Goal: Information Seeking & Learning: Find specific page/section

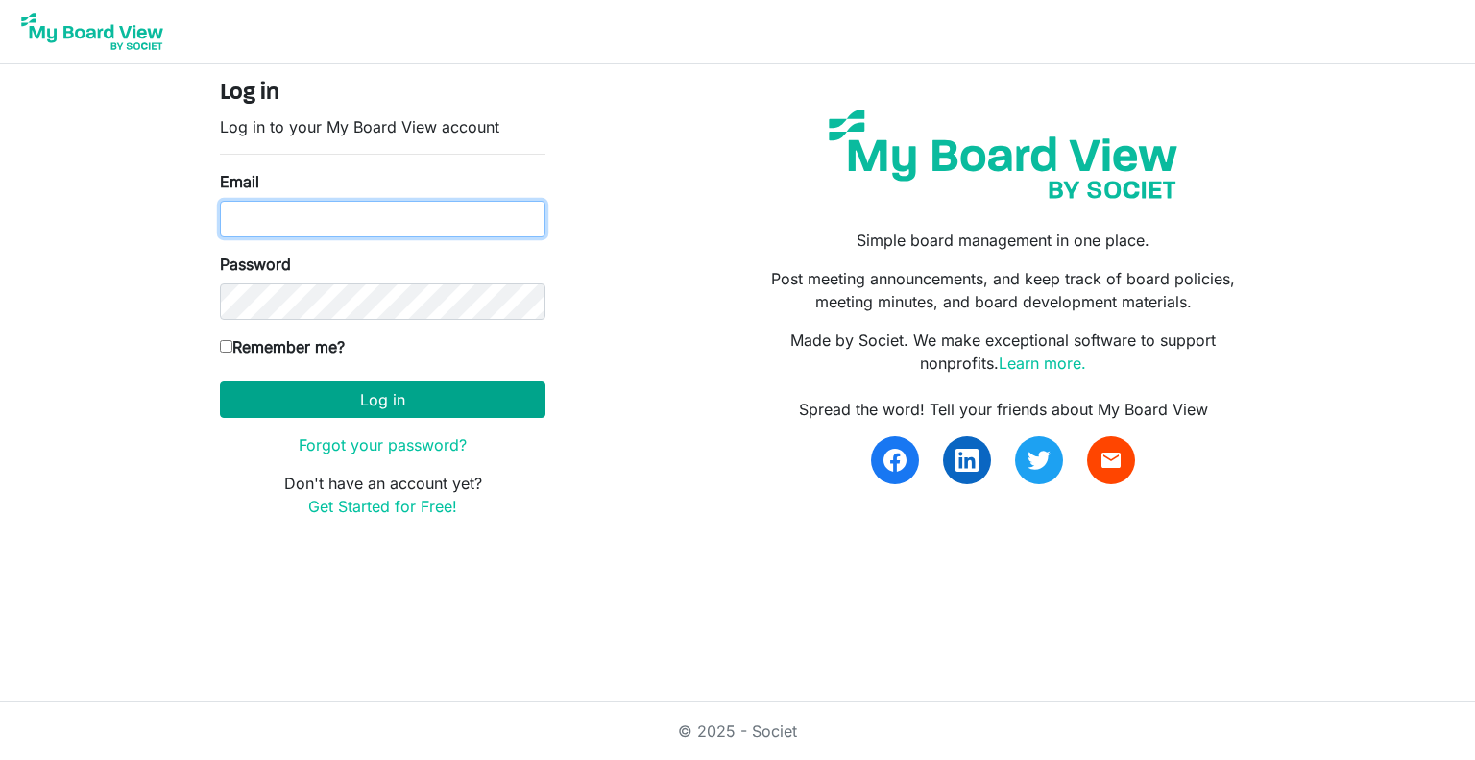
type input "[EMAIL_ADDRESS][DOMAIN_NAME]"
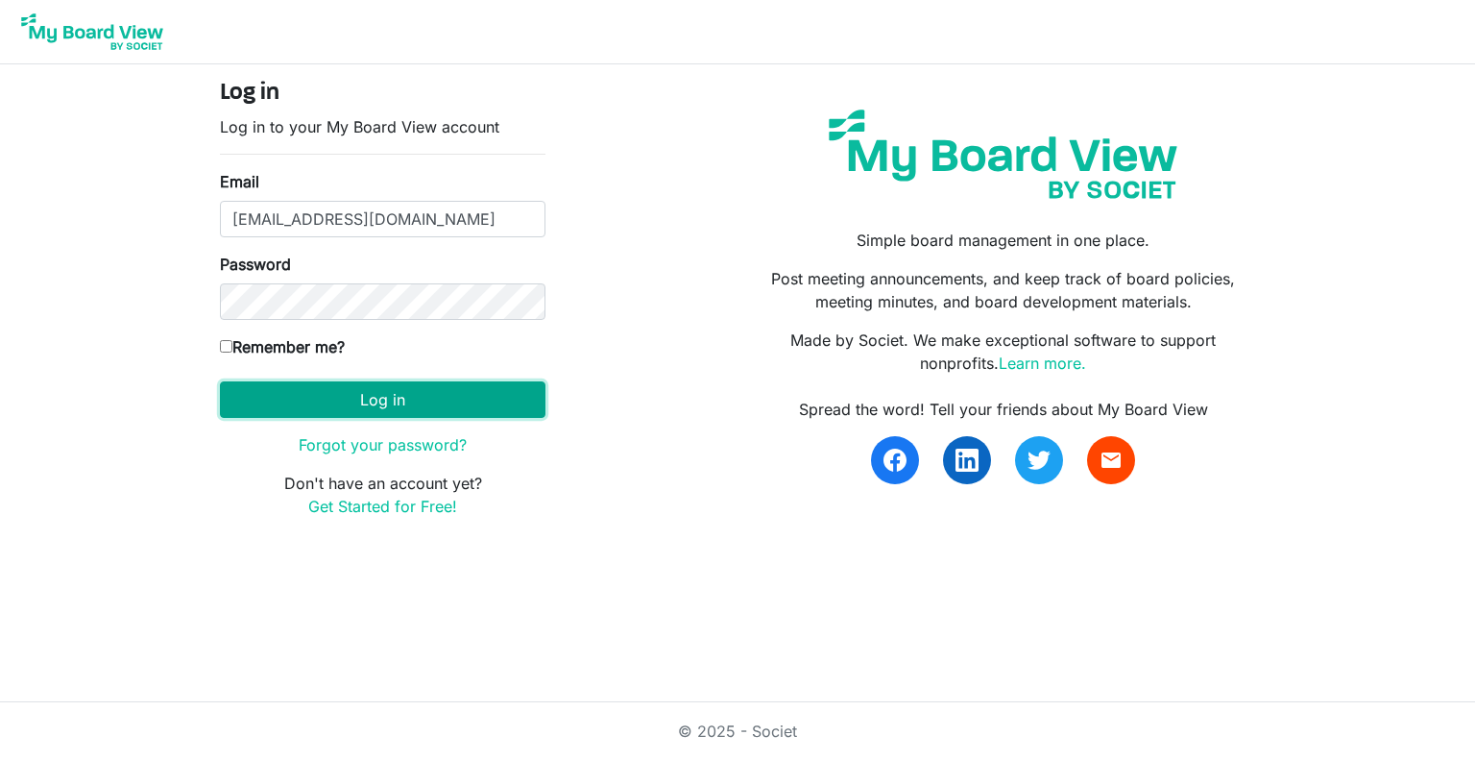
click at [282, 391] on button "Log in" at bounding box center [383, 399] width 326 height 36
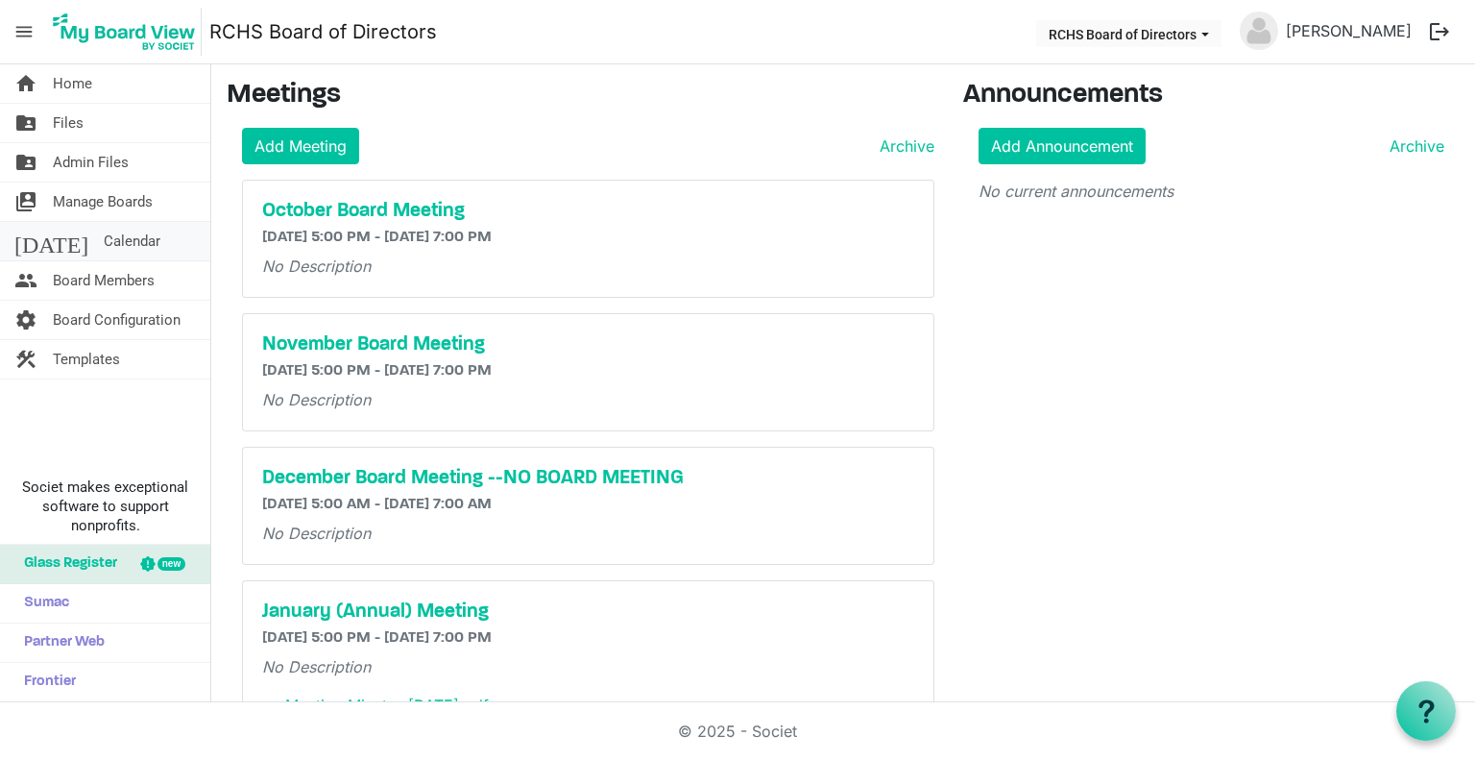
click at [104, 238] on span "Calendar" at bounding box center [132, 241] width 57 height 38
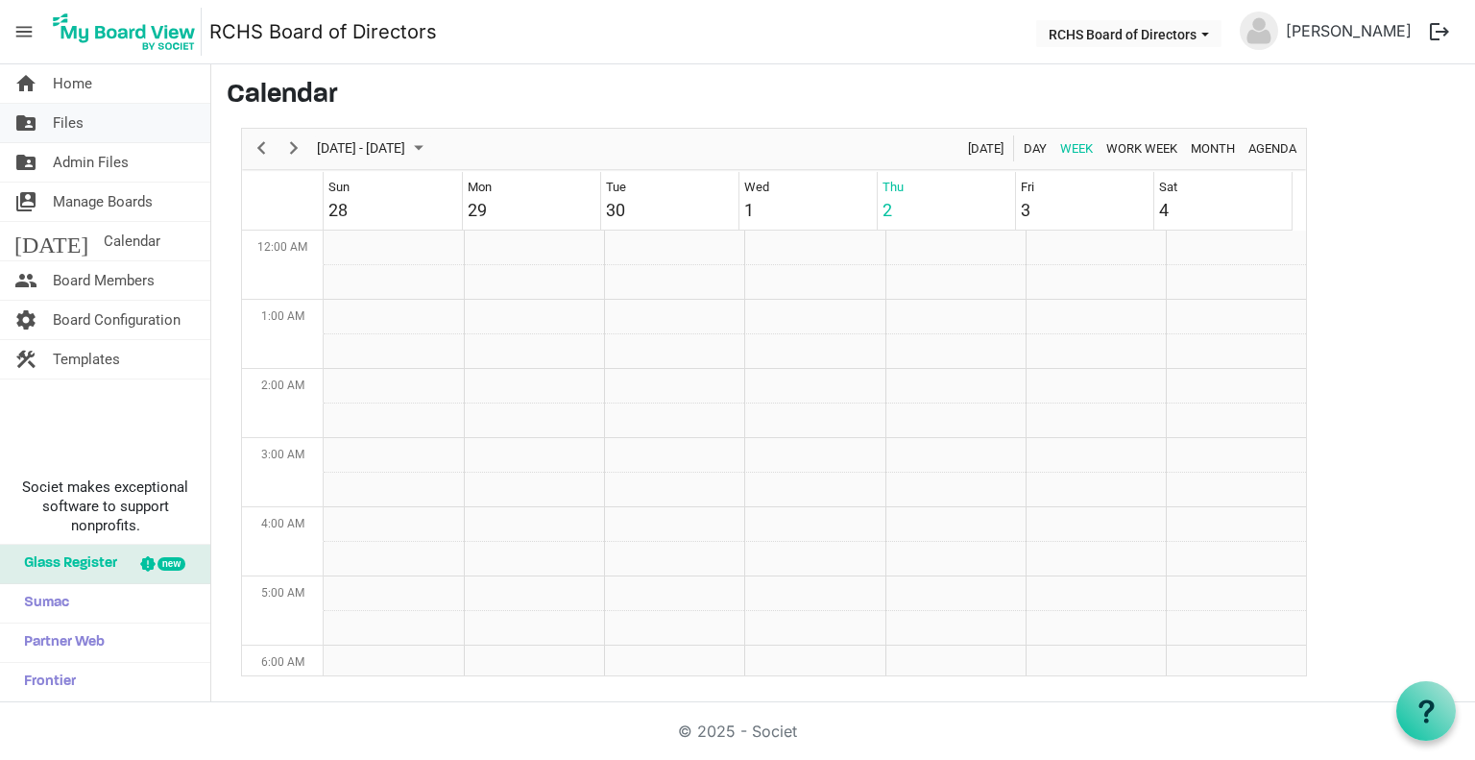
click at [74, 125] on span "Files" at bounding box center [68, 123] width 31 height 38
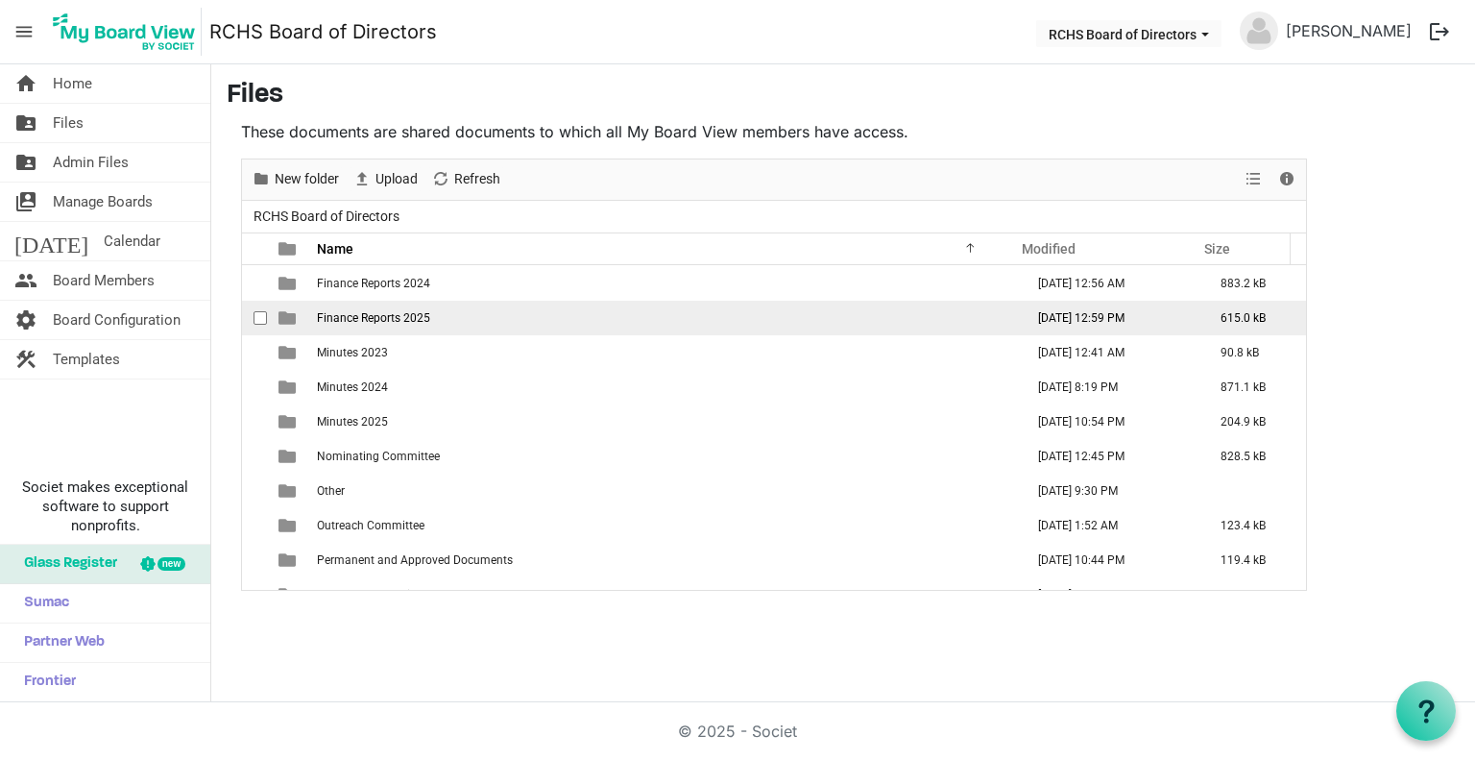
scroll to position [384, 0]
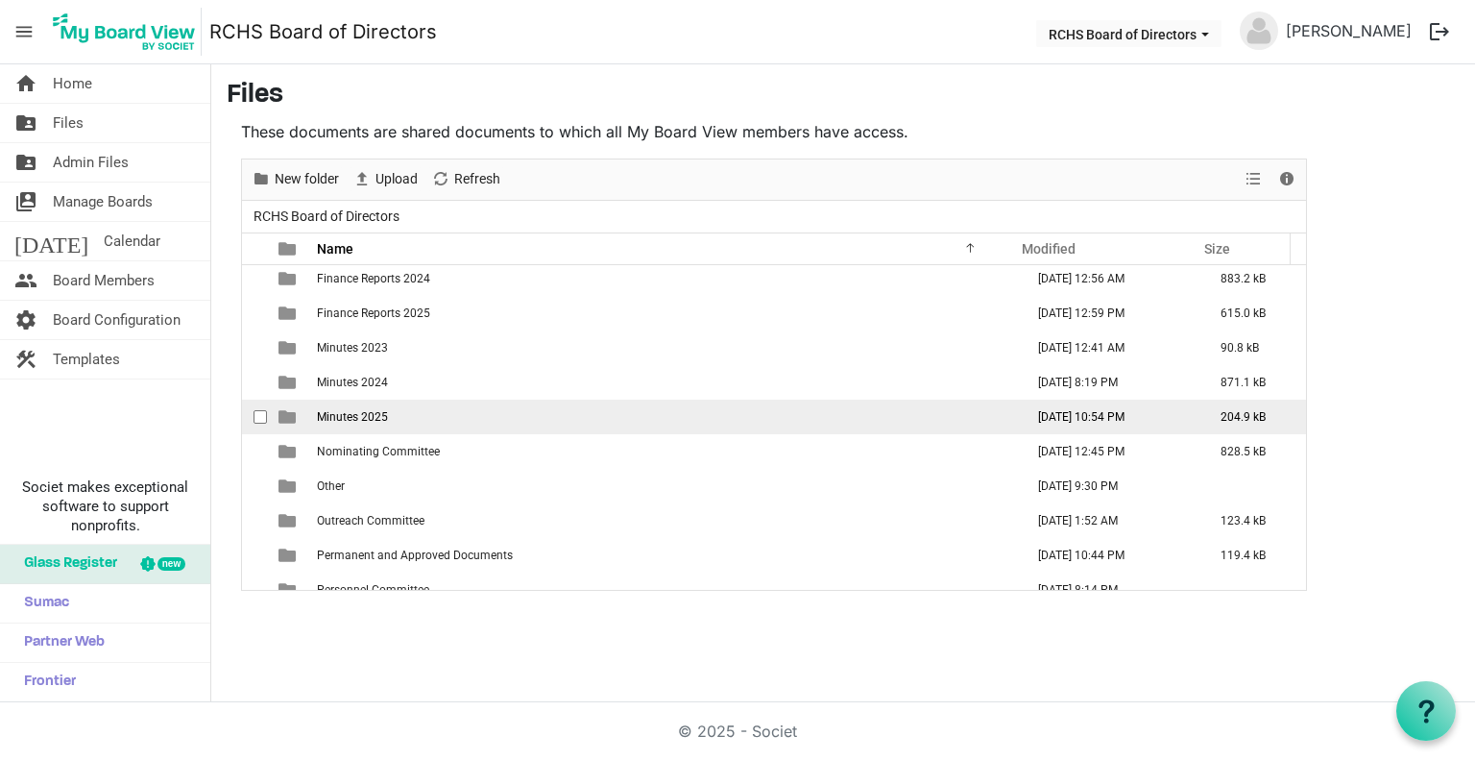
click at [350, 415] on span "Minutes 2025" at bounding box center [352, 416] width 71 height 13
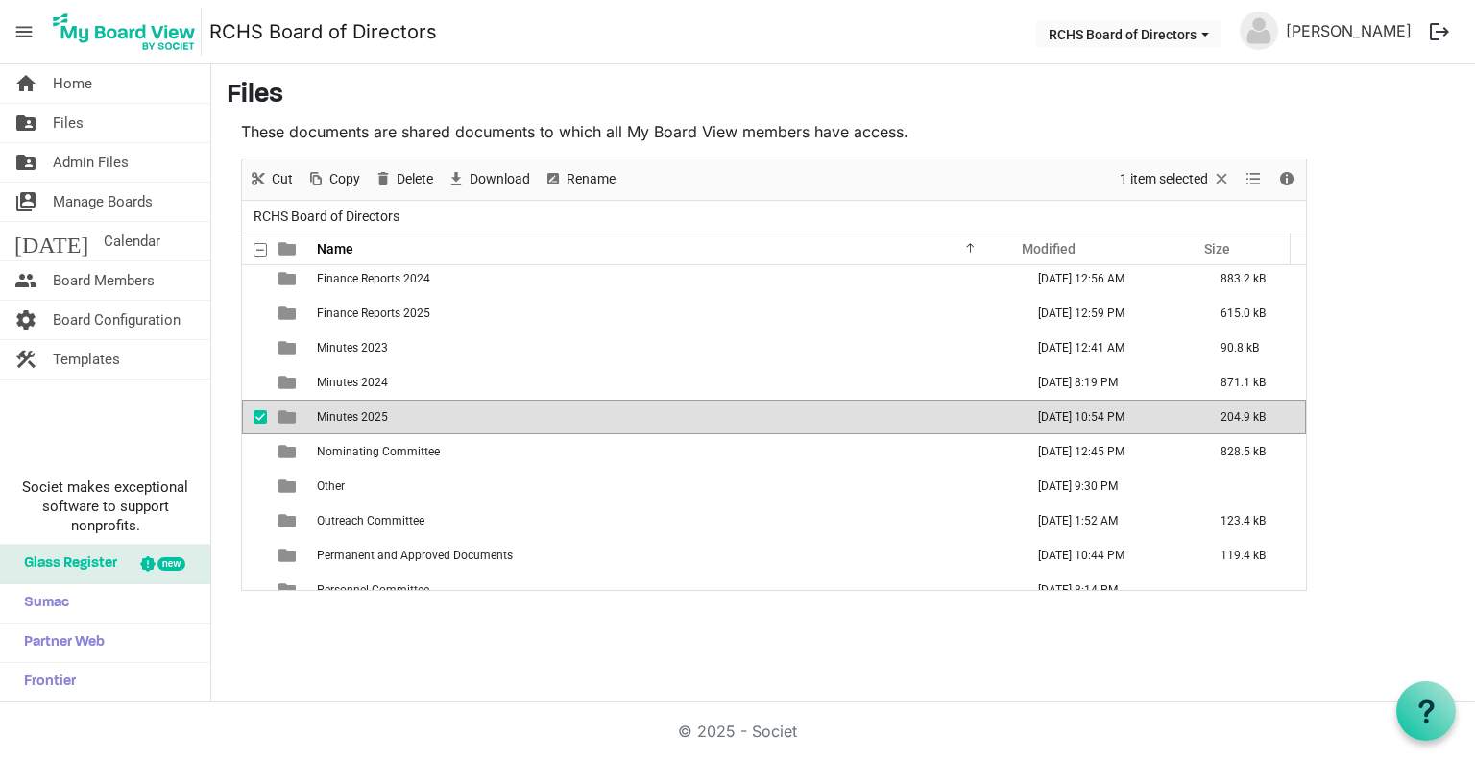
click at [350, 415] on span "Minutes 2025" at bounding box center [352, 416] width 71 height 13
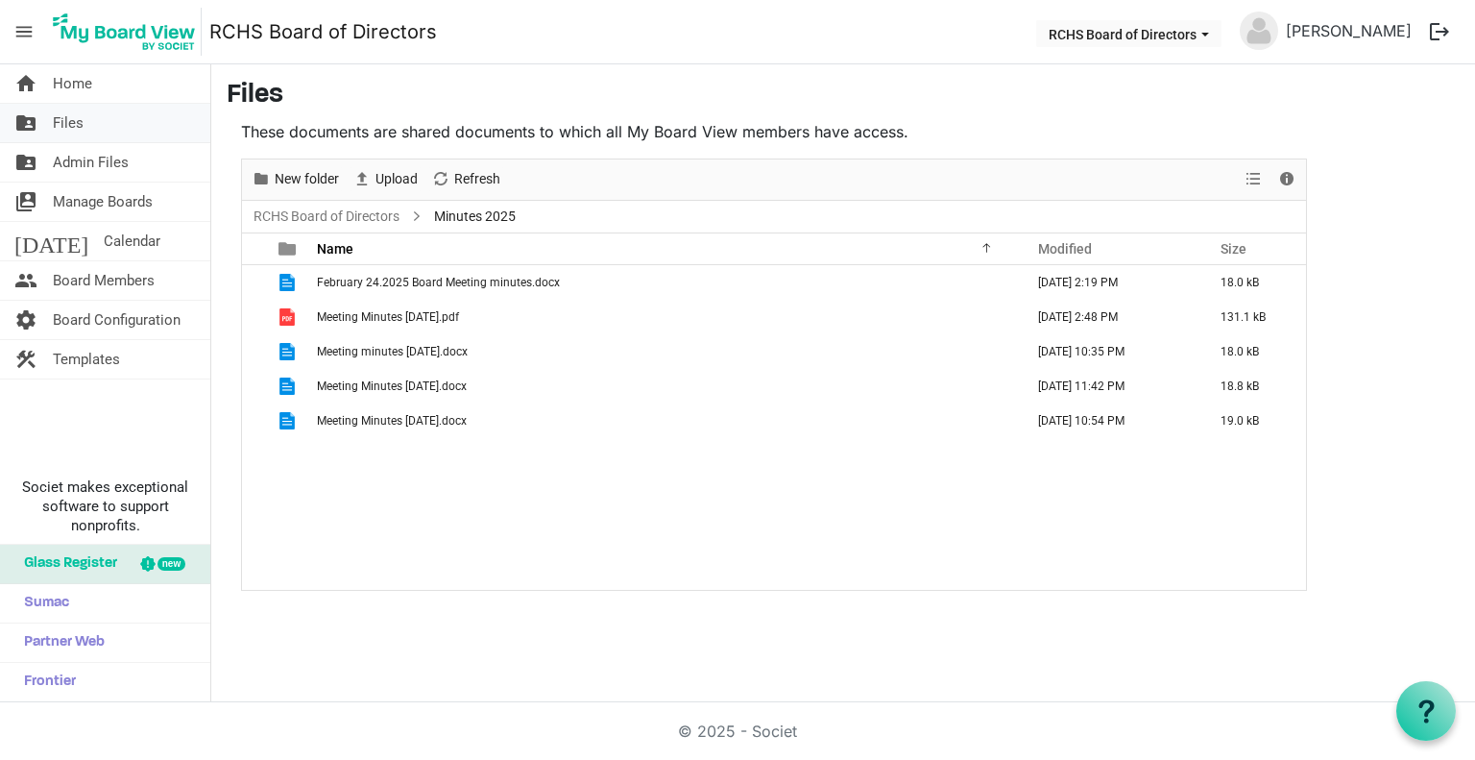
drag, startPoint x: 81, startPoint y: 123, endPoint x: 92, endPoint y: 130, distance: 13.3
click at [81, 123] on span "Files" at bounding box center [68, 123] width 31 height 38
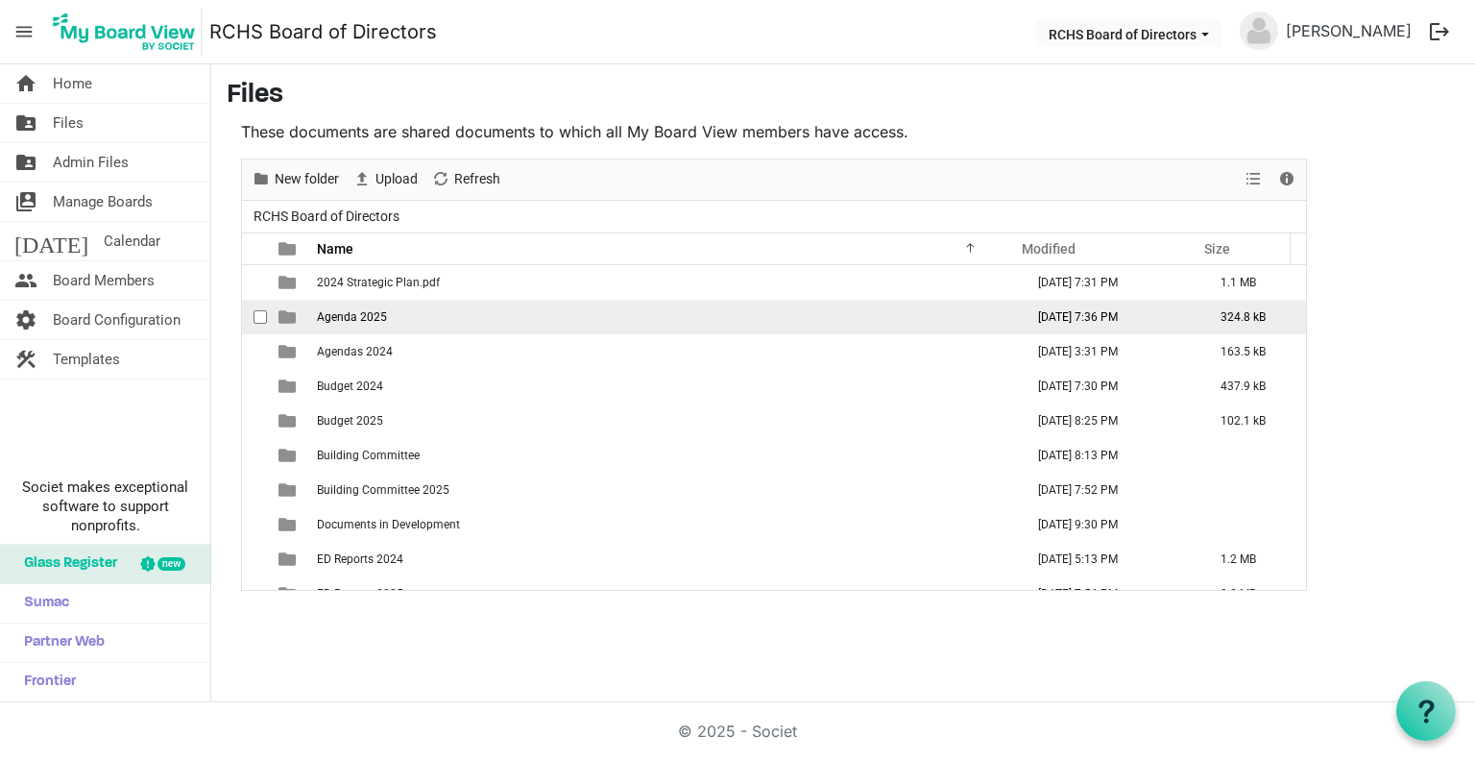
click at [344, 319] on span "Agenda 2025" at bounding box center [352, 316] width 70 height 13
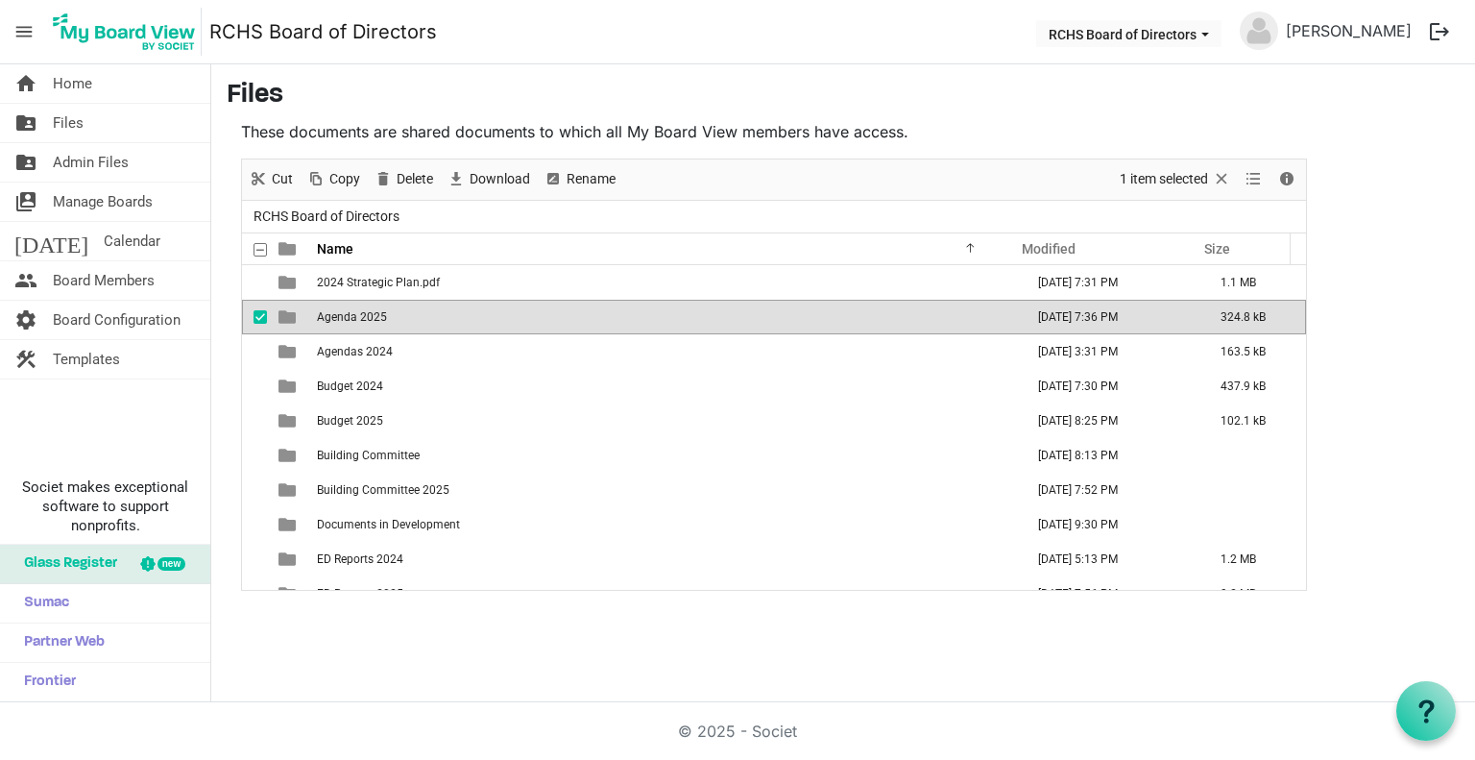
click at [344, 319] on span "Agenda 2025" at bounding box center [352, 316] width 70 height 13
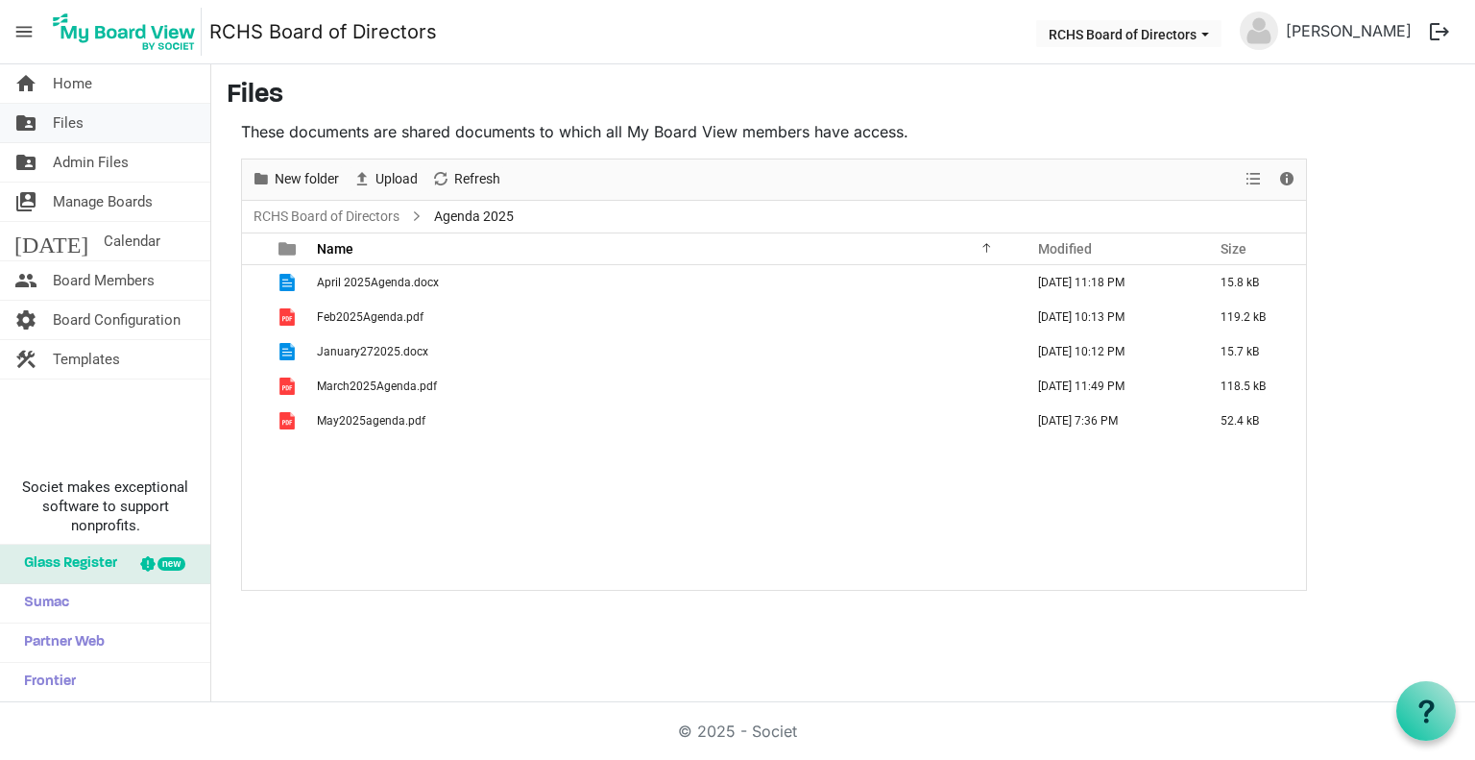
click at [65, 119] on span "Files" at bounding box center [68, 123] width 31 height 38
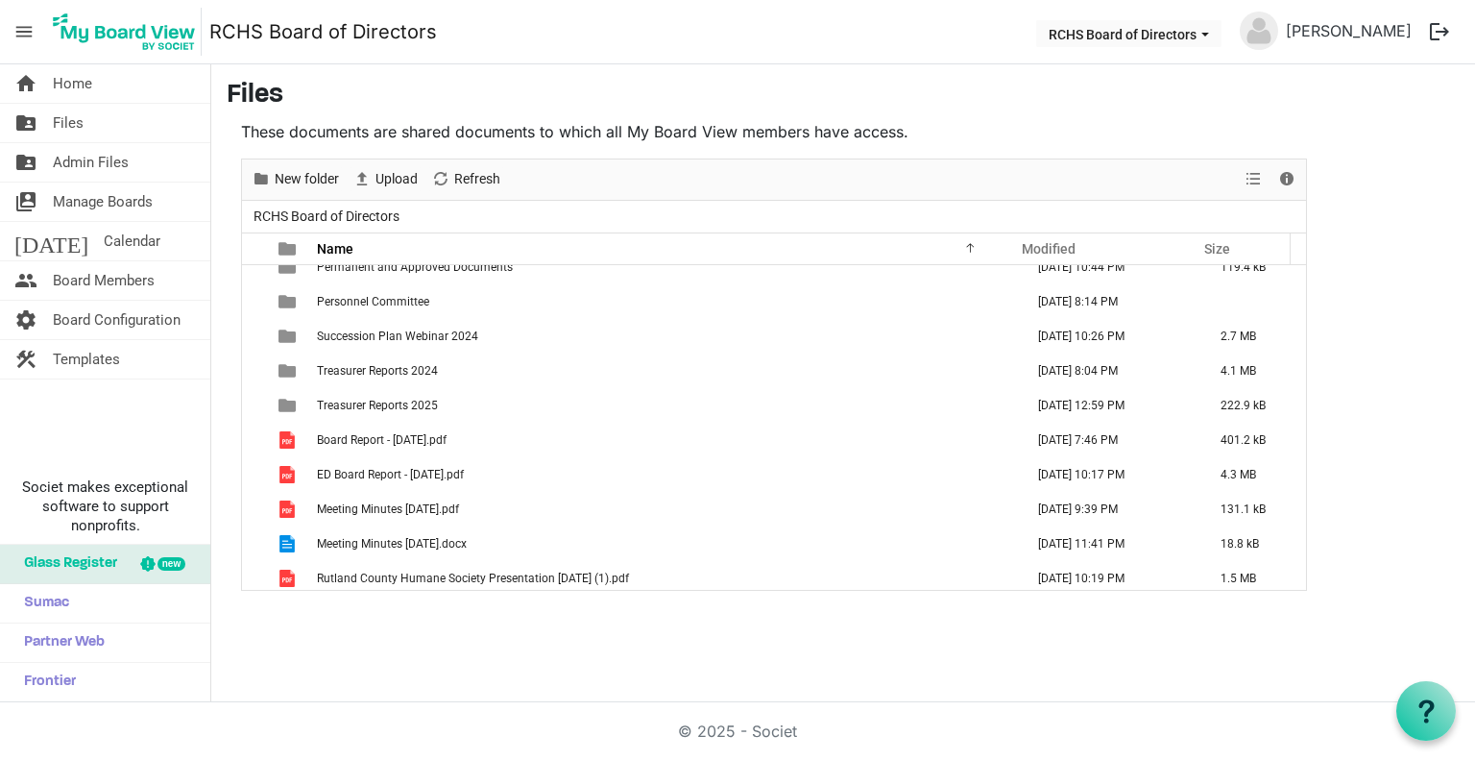
scroll to position [677, 0]
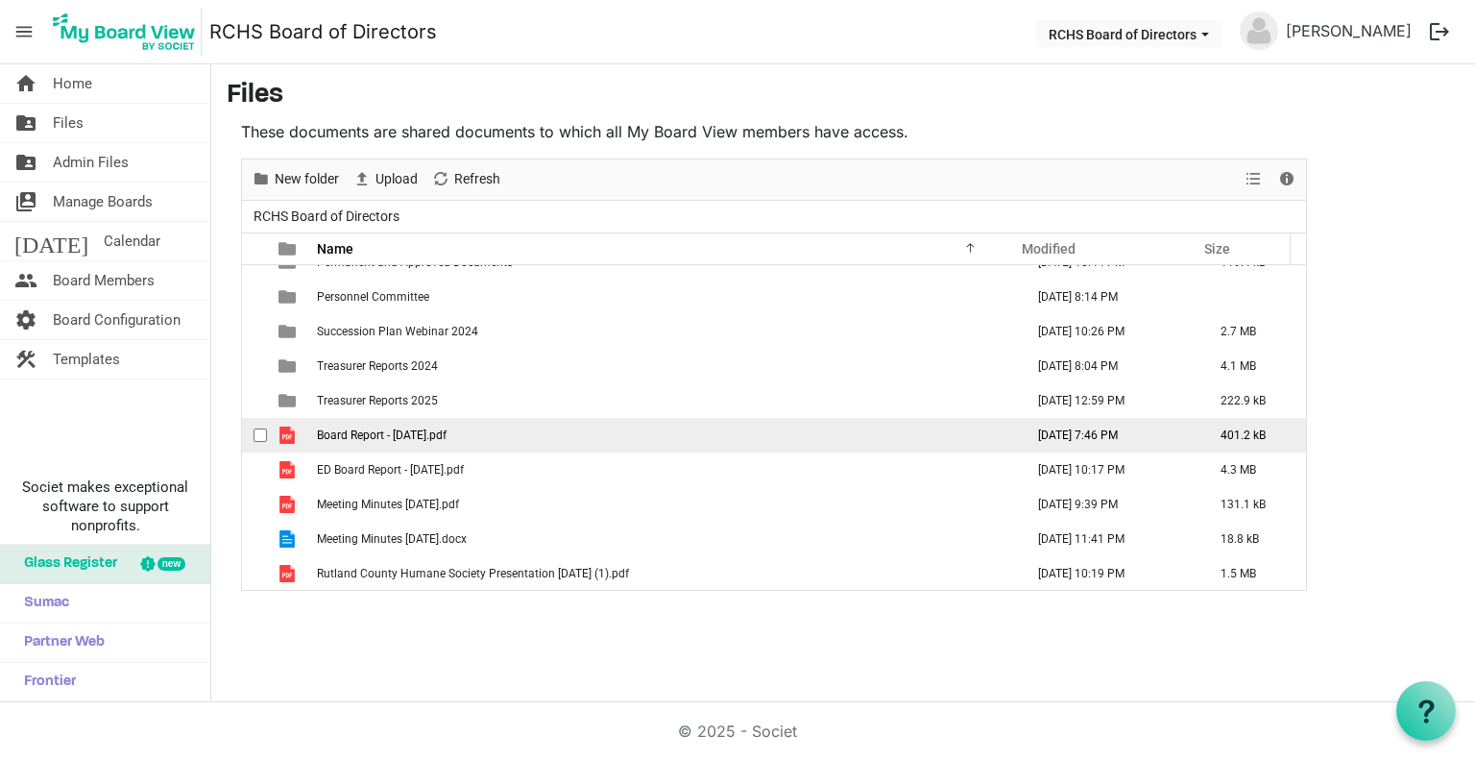
click at [407, 433] on span "Board Report - [DATE].pdf" at bounding box center [382, 434] width 130 height 13
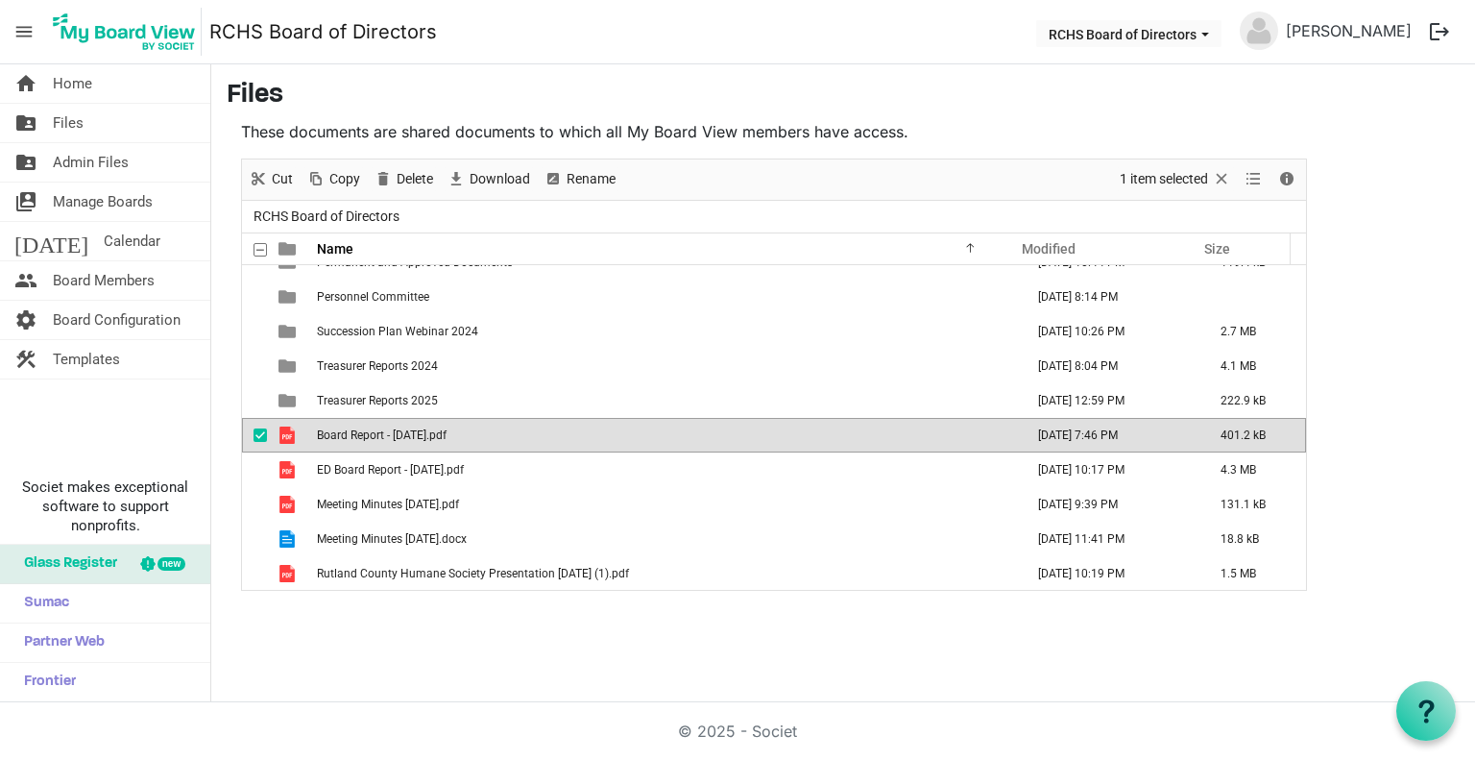
click at [407, 433] on span "Board Report - [DATE].pdf" at bounding box center [382, 434] width 130 height 13
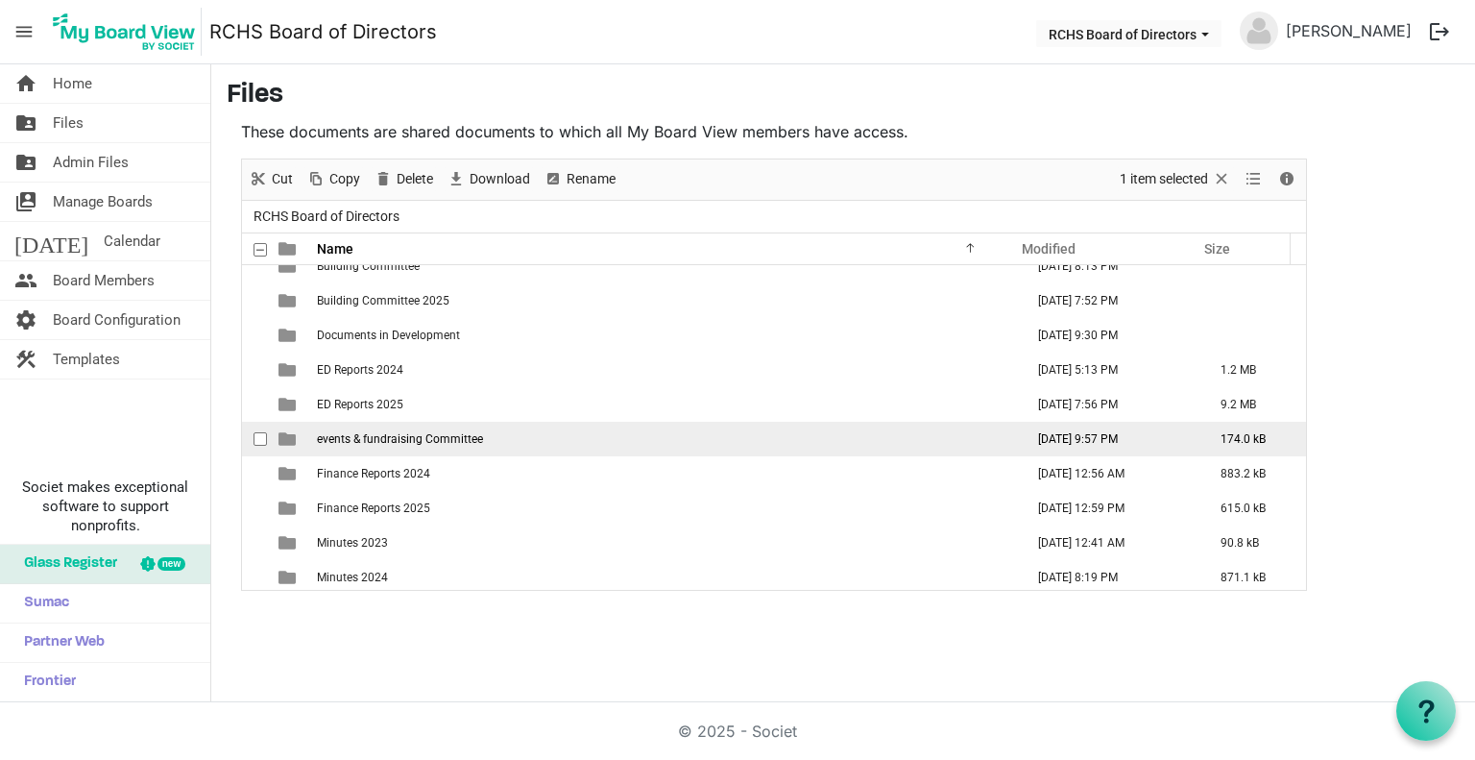
scroll to position [197, 0]
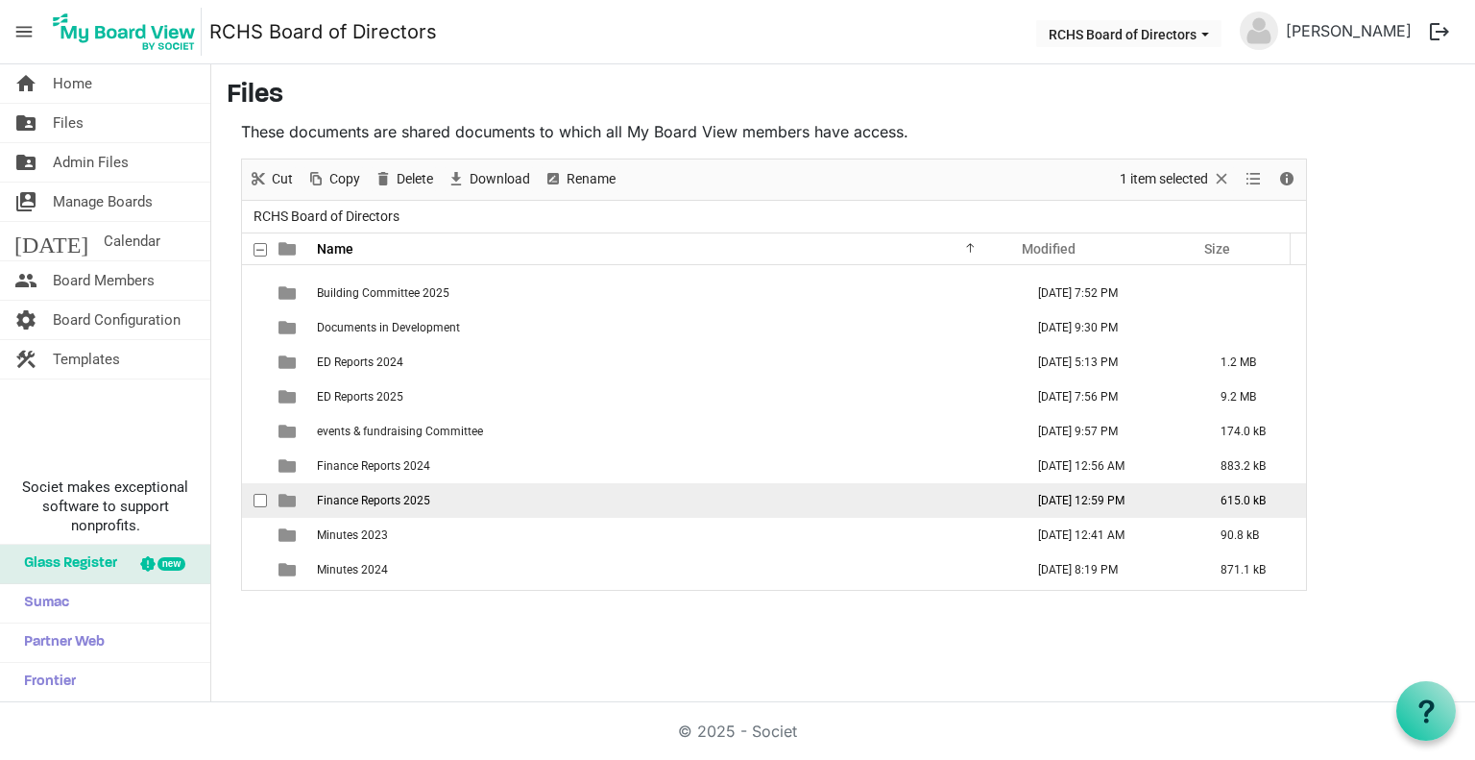
click at [365, 498] on span "Finance Reports 2025" at bounding box center [373, 500] width 113 height 13
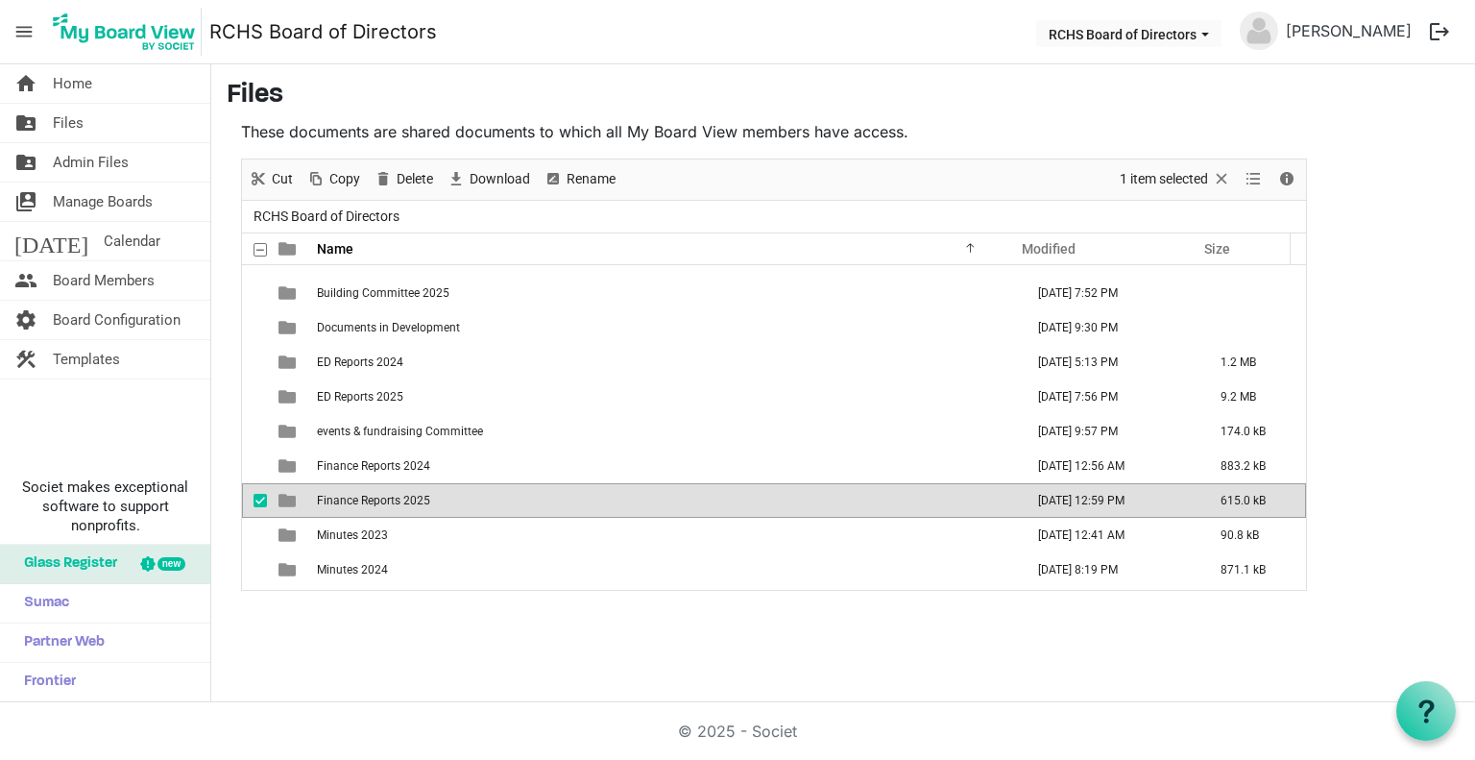
click at [365, 498] on span "Finance Reports 2025" at bounding box center [373, 500] width 113 height 13
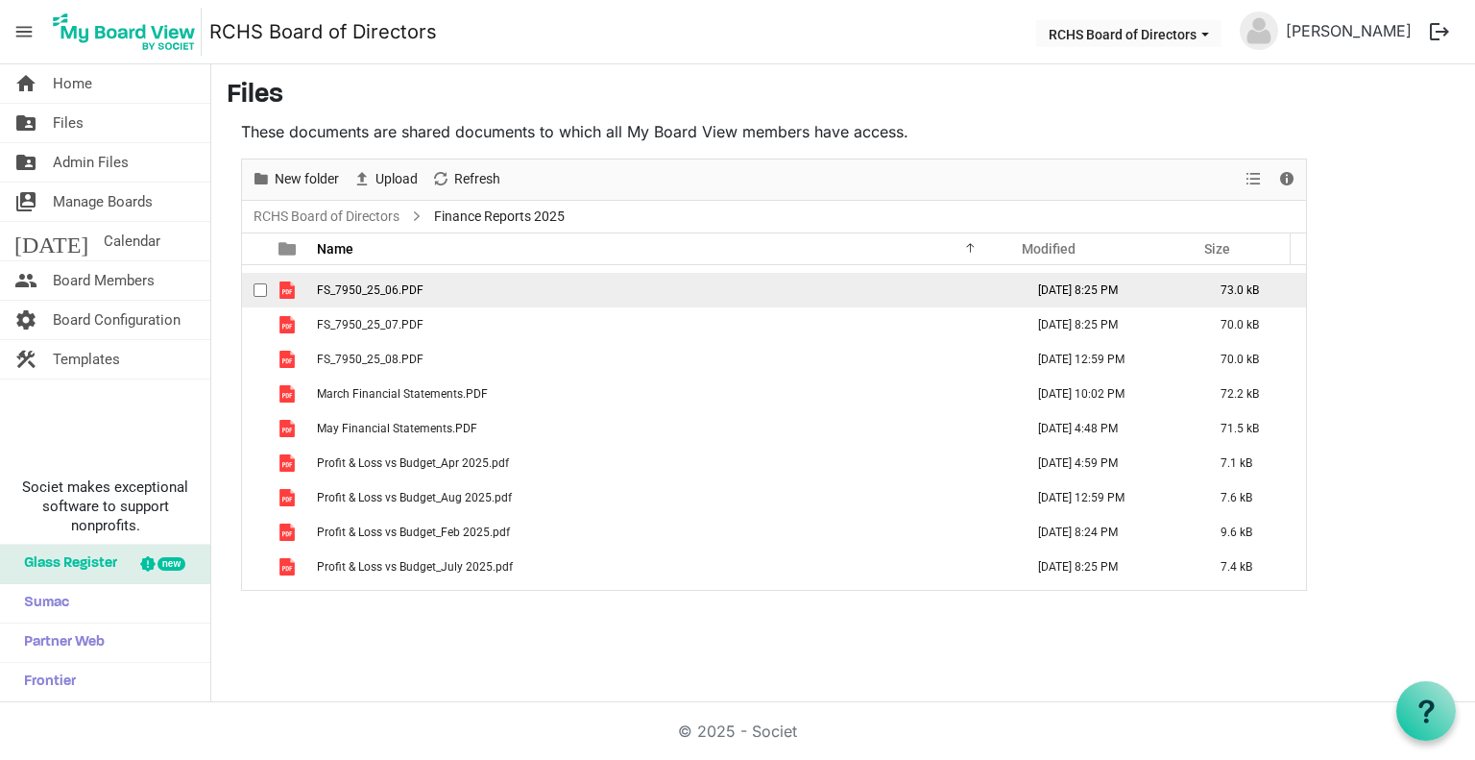
scroll to position [193, 0]
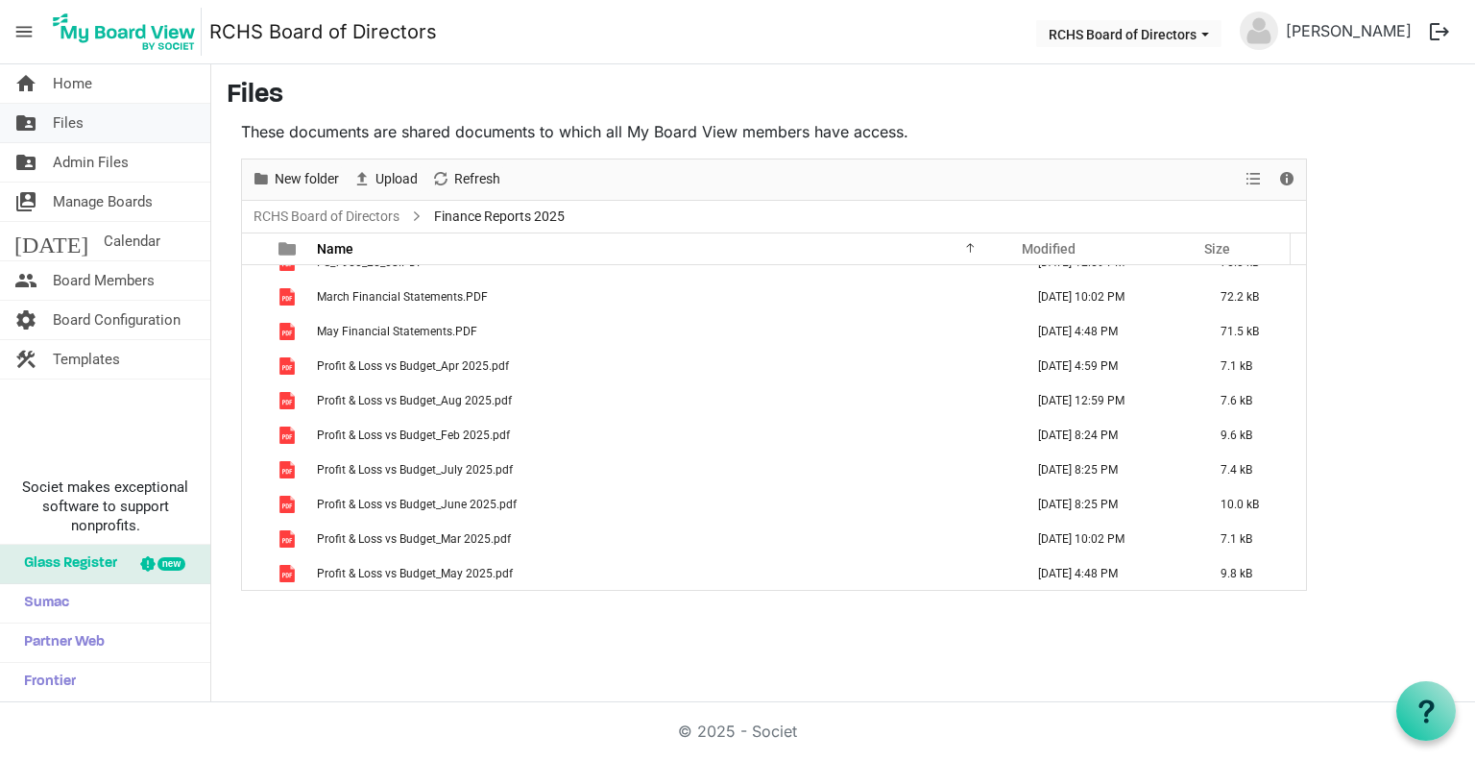
click at [68, 121] on span "Files" at bounding box center [68, 123] width 31 height 38
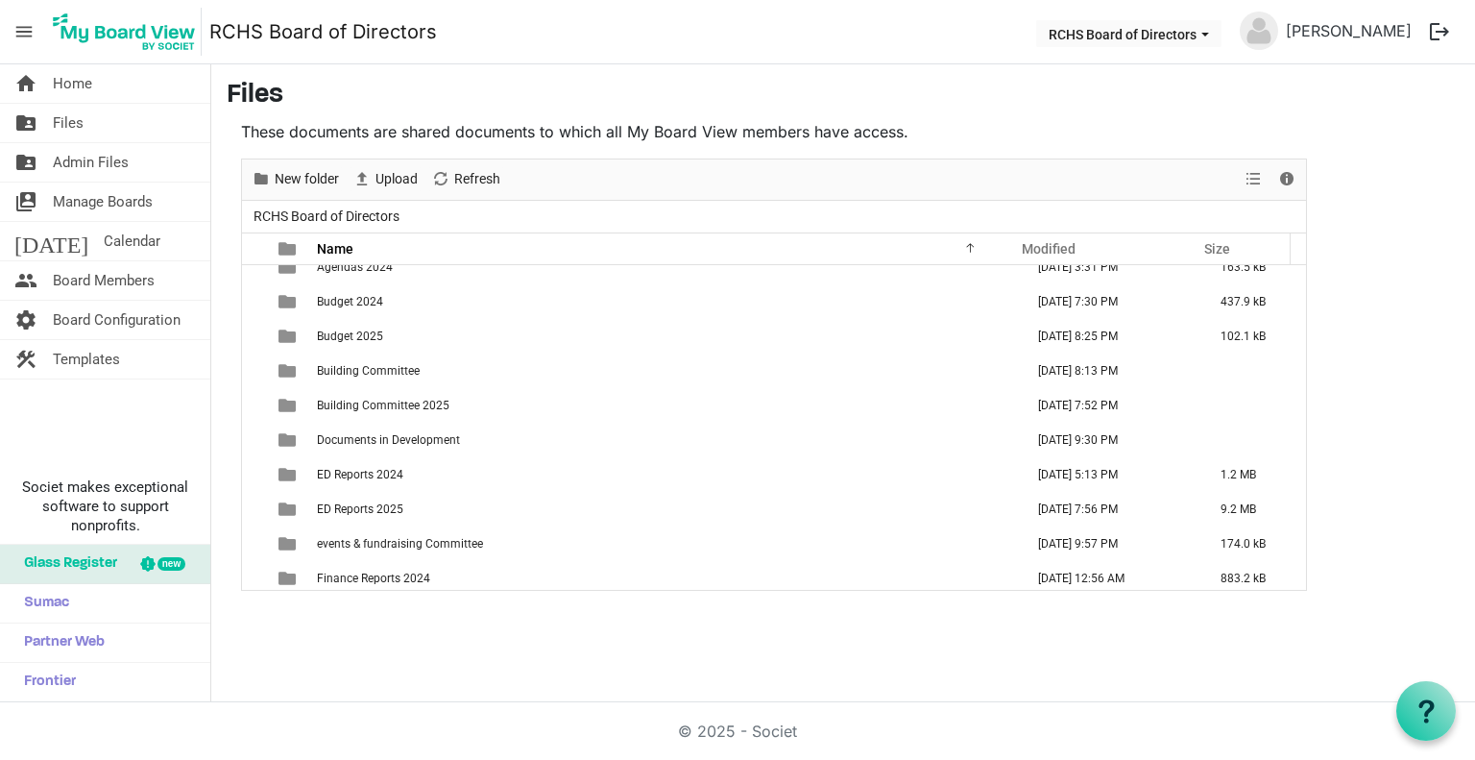
scroll to position [192, 0]
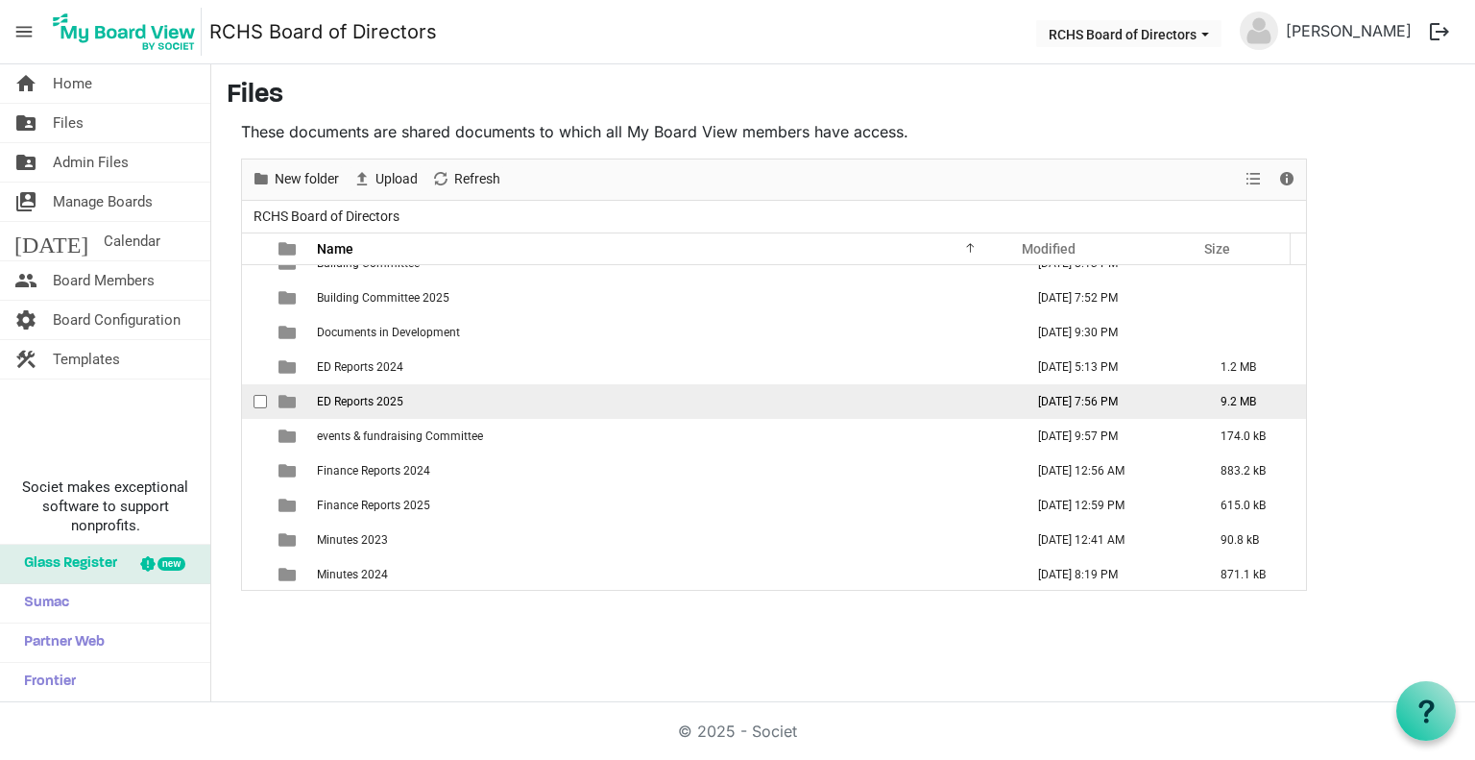
click at [331, 398] on span "ED Reports 2025" at bounding box center [360, 401] width 86 height 13
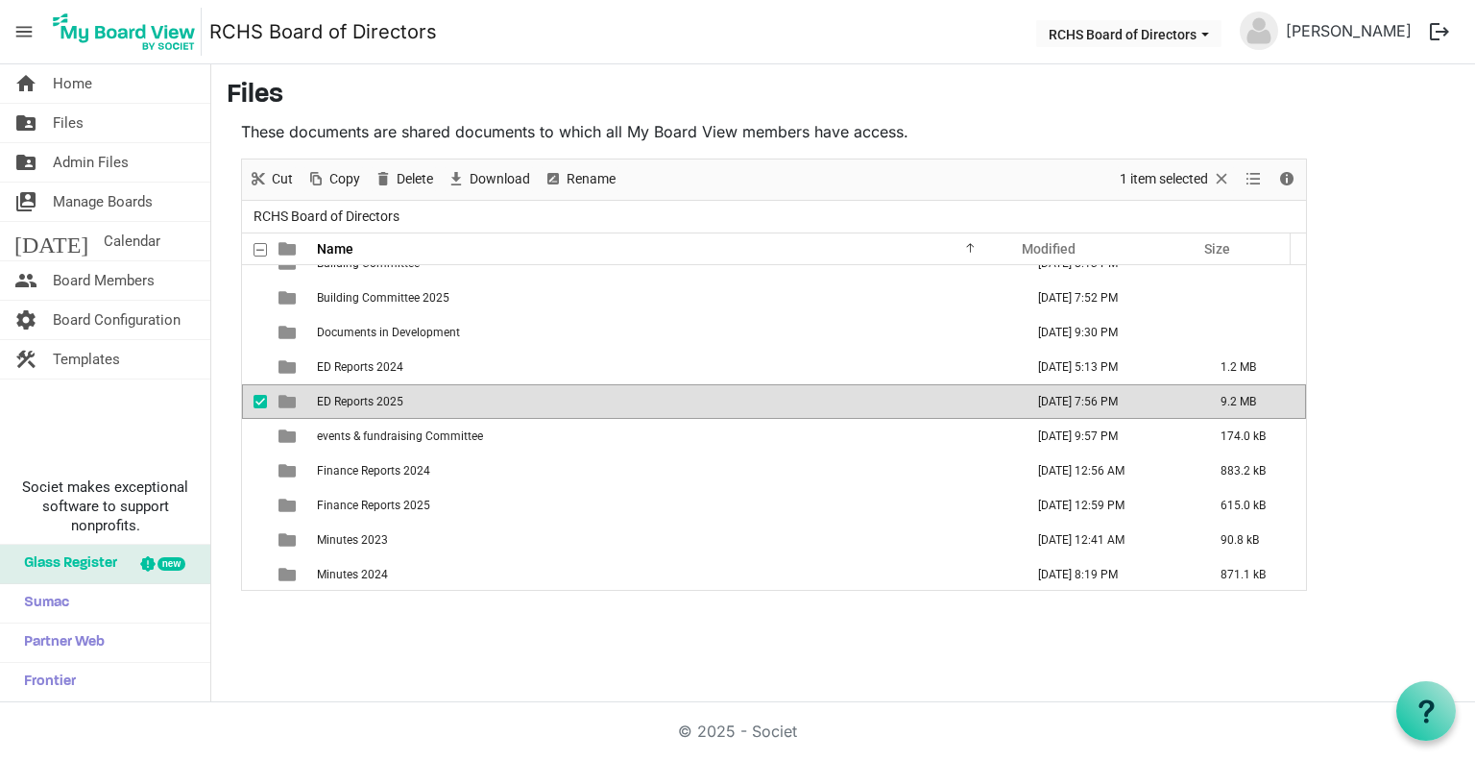
click at [331, 398] on span "ED Reports 2025" at bounding box center [360, 401] width 86 height 13
